Goal: Transaction & Acquisition: Purchase product/service

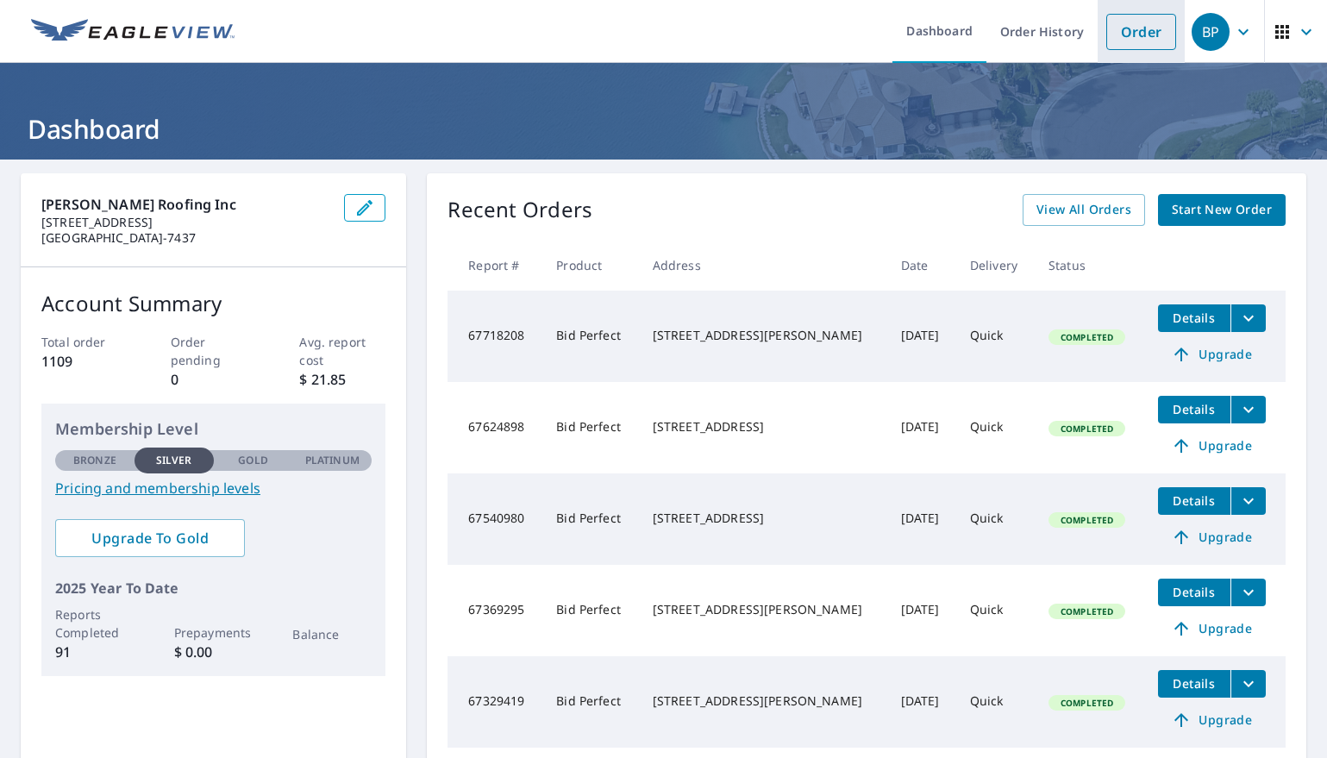
click at [1150, 40] on link "Order" at bounding box center [1142, 32] width 70 height 36
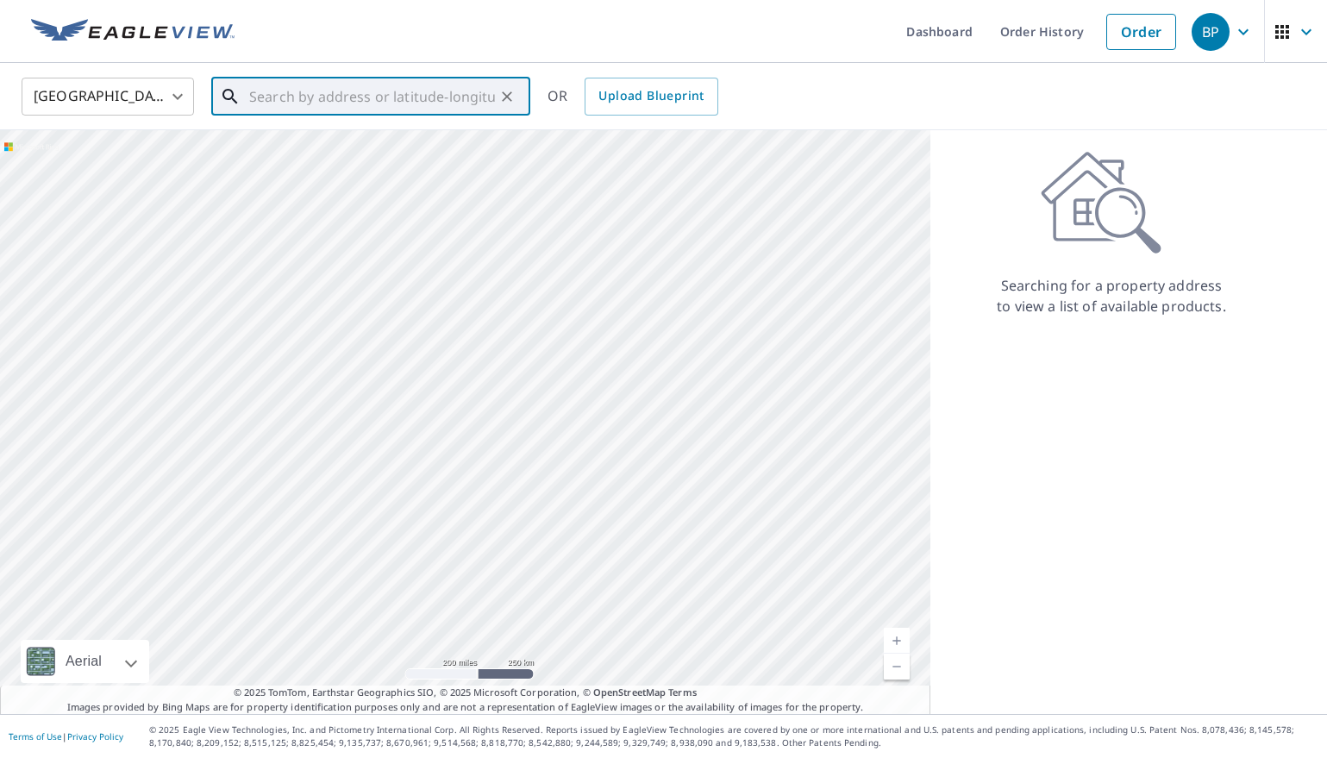
click at [323, 94] on input "text" at bounding box center [372, 96] width 246 height 48
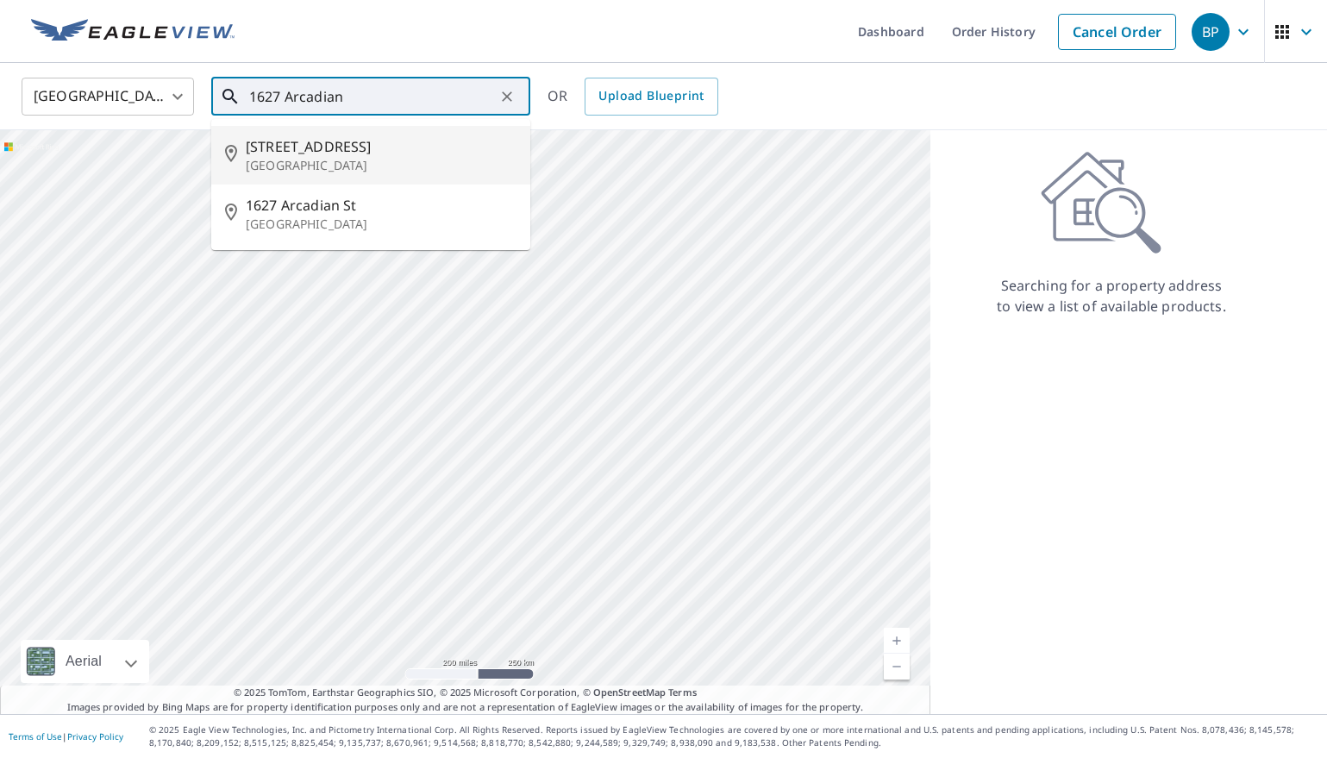
click at [280, 137] on span "[STREET_ADDRESS]" at bounding box center [381, 146] width 271 height 21
type input "[STREET_ADDRESS]"
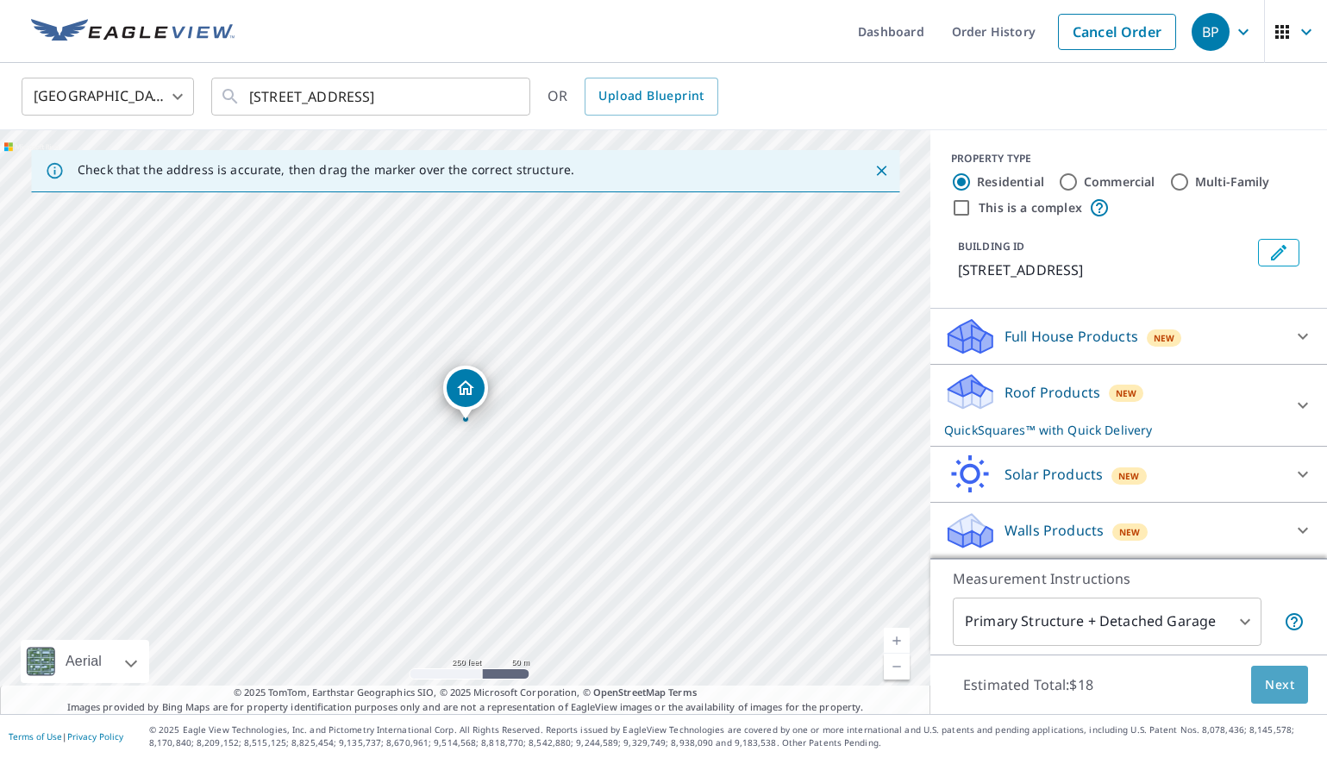
click at [1299, 679] on button "Next" at bounding box center [1279, 685] width 57 height 39
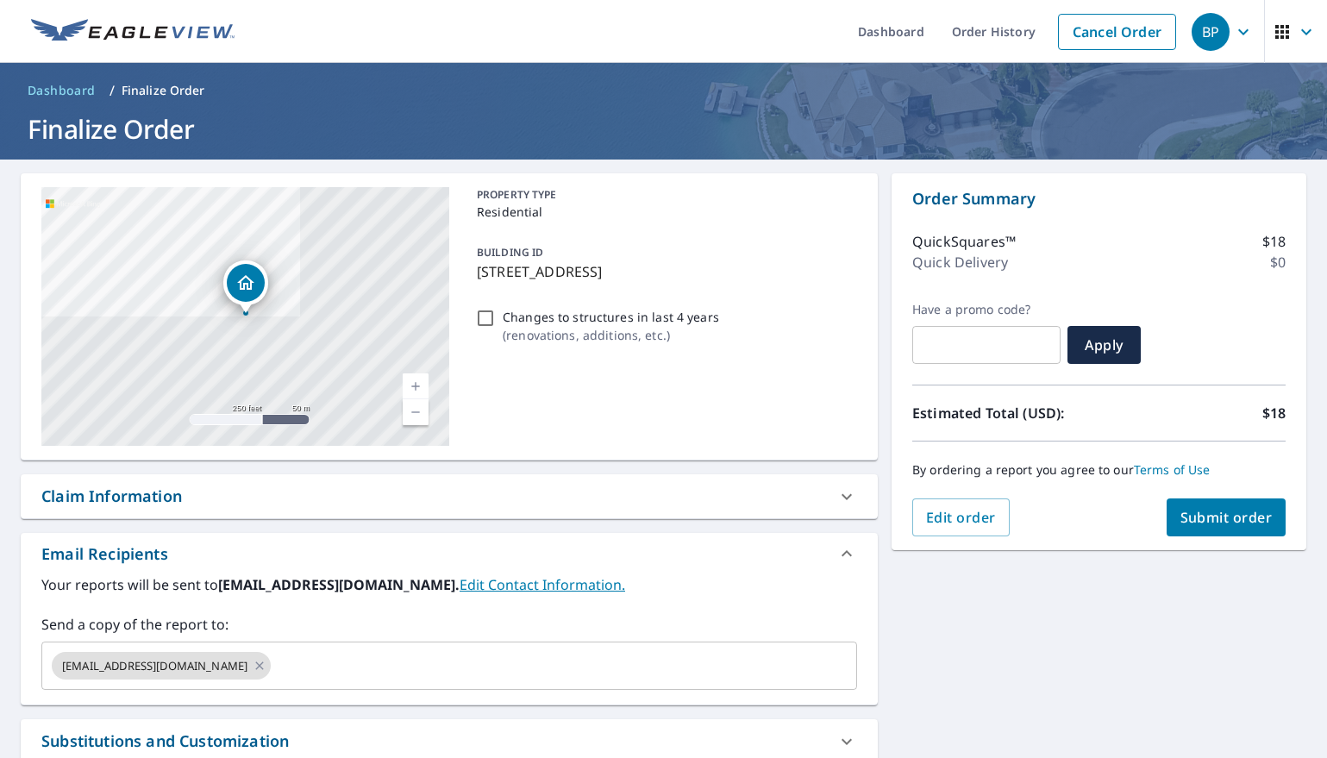
click at [1220, 521] on span "Submit order" at bounding box center [1227, 517] width 92 height 19
